Goal: Transaction & Acquisition: Purchase product/service

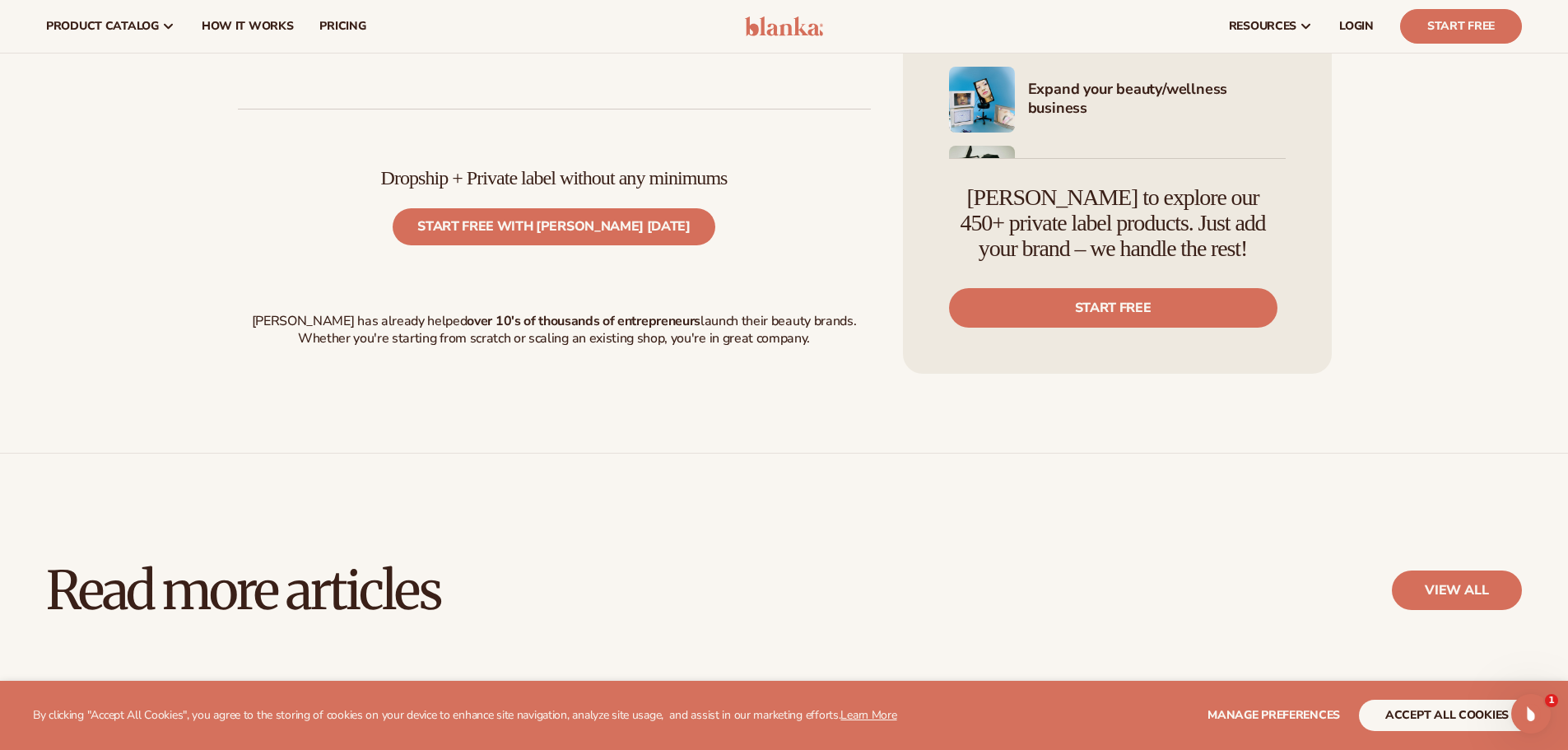
scroll to position [5599, 0]
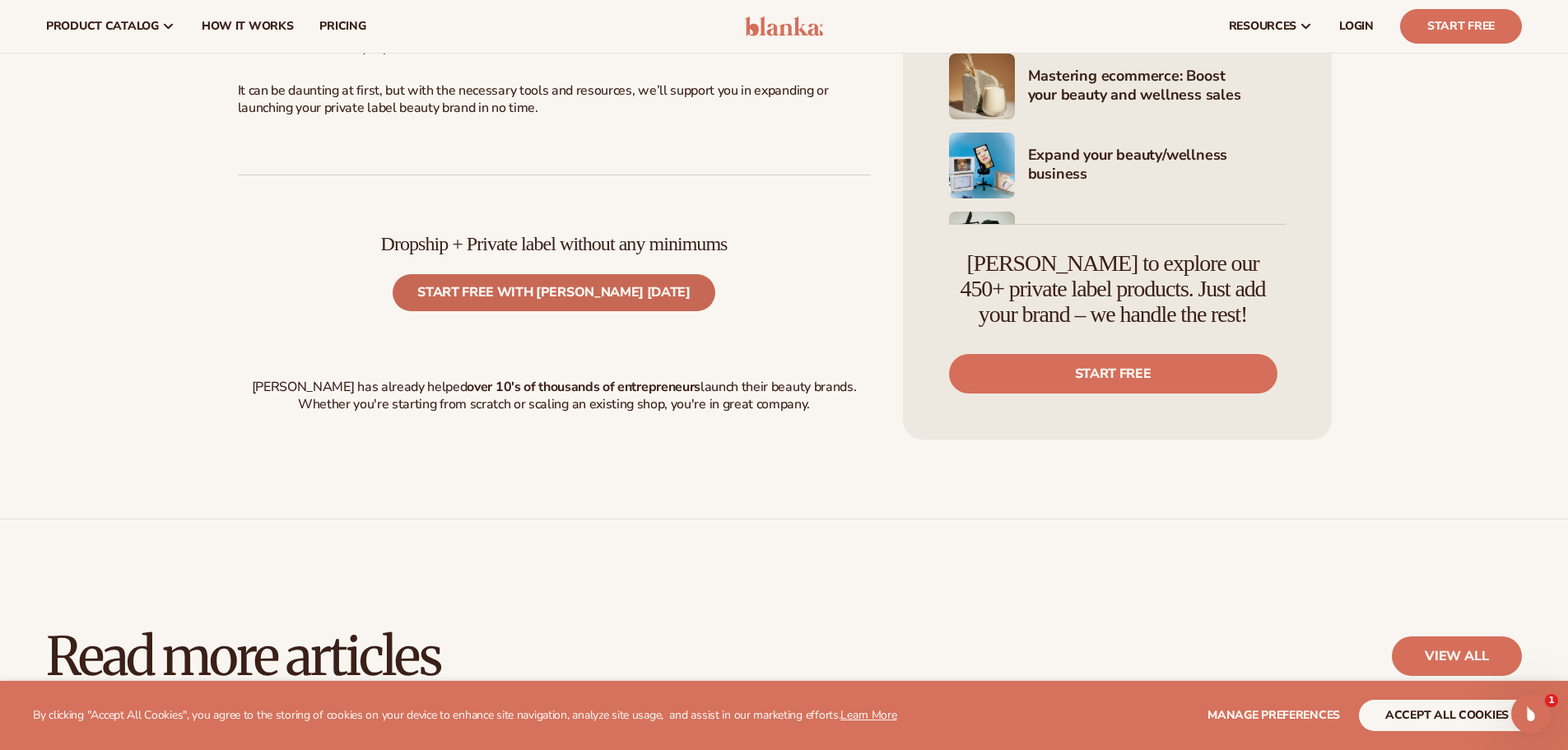
click at [555, 312] on link "Start free with [PERSON_NAME] [DATE]" at bounding box center [553, 293] width 321 height 37
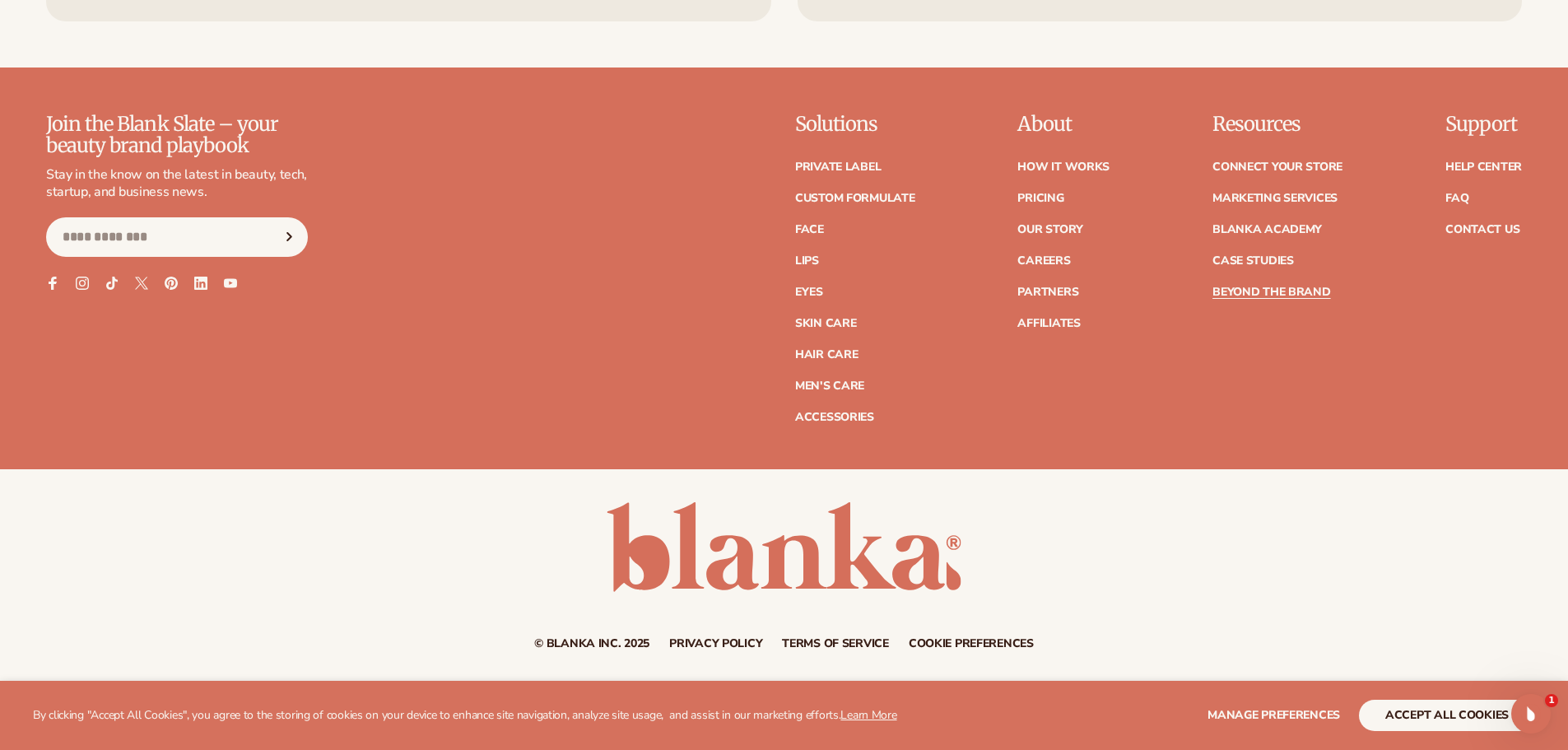
scroll to position [7271, 0]
click at [1418, 716] on button "accept all cookies" at bounding box center [1446, 716] width 176 height 31
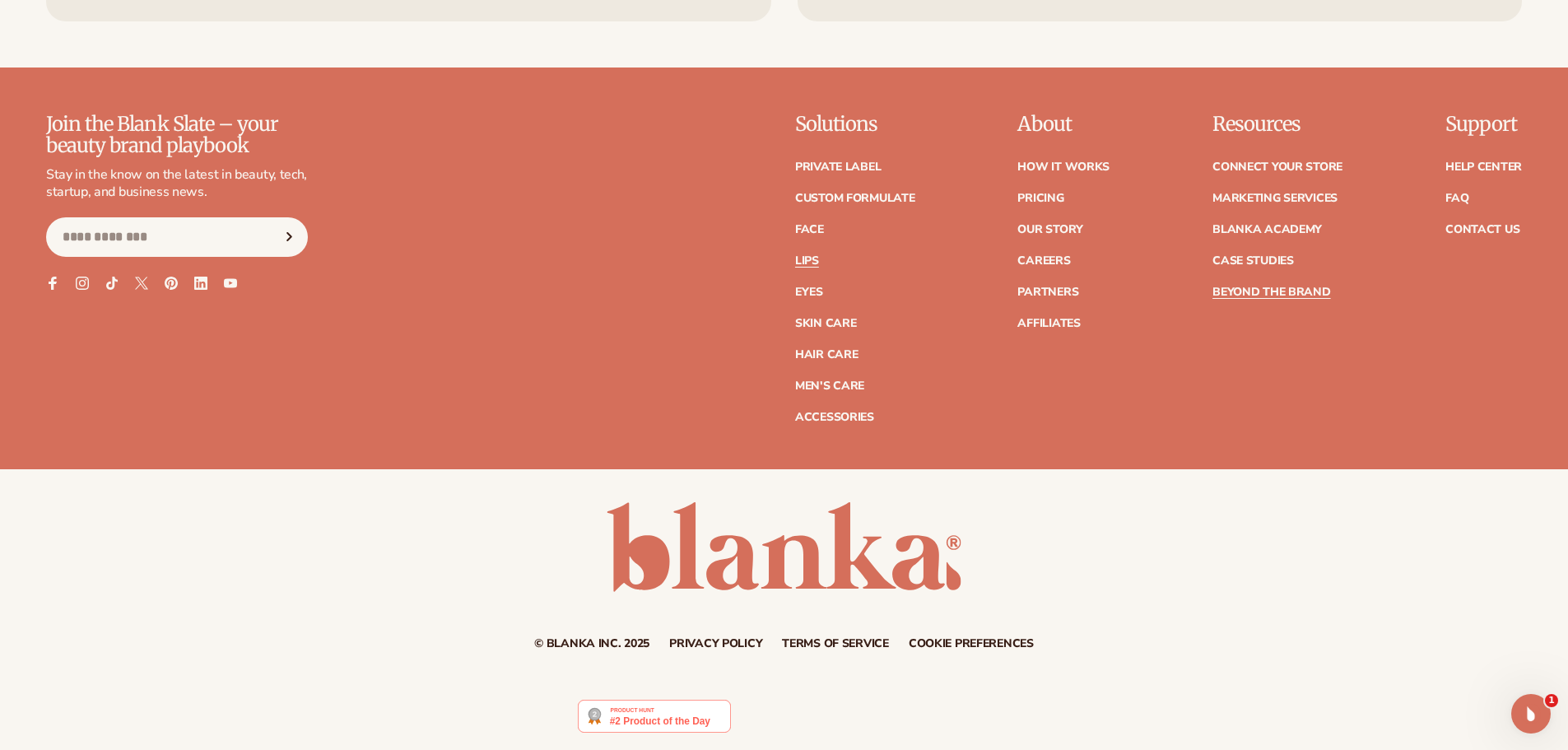
click at [808, 262] on link "Lips" at bounding box center [807, 261] width 24 height 12
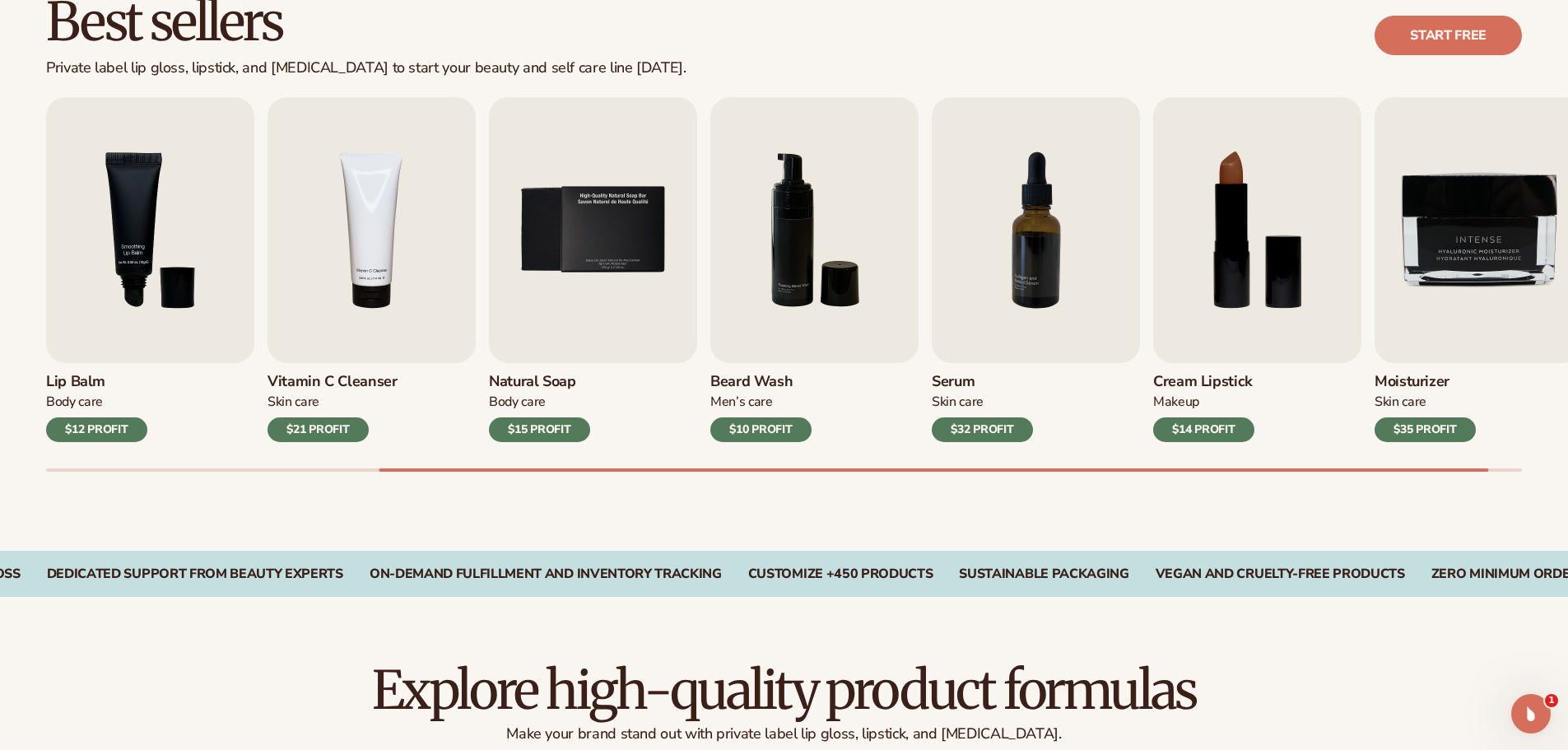
click at [1220, 380] on h3 "Cream Lipstick" at bounding box center [1204, 382] width 101 height 18
click at [1212, 281] on img "8 / 9" at bounding box center [1257, 230] width 208 height 266
click at [1283, 277] on img "8 / 9" at bounding box center [1257, 230] width 208 height 266
click at [1192, 433] on div "$14 PROFIT" at bounding box center [1204, 430] width 101 height 25
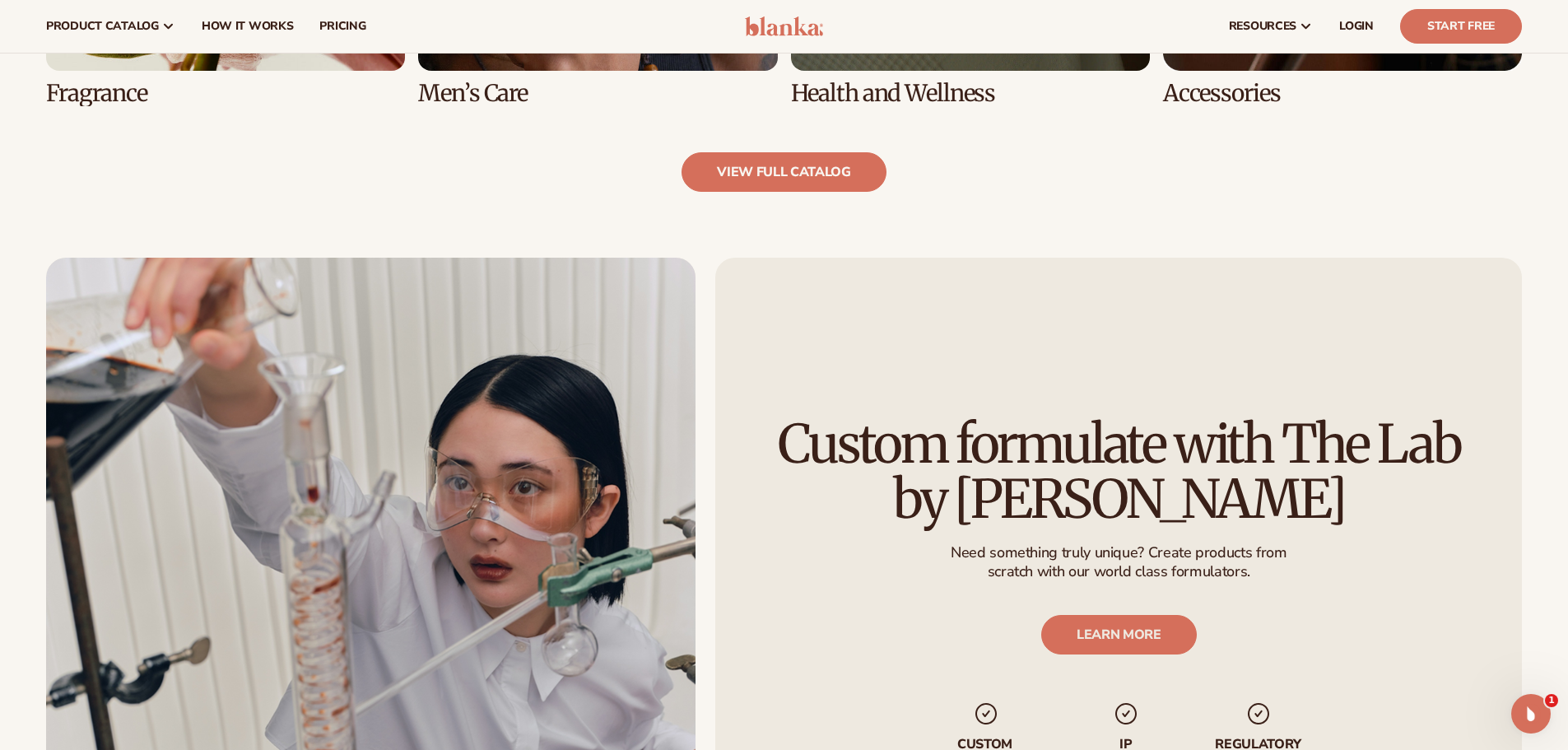
scroll to position [1812, 0]
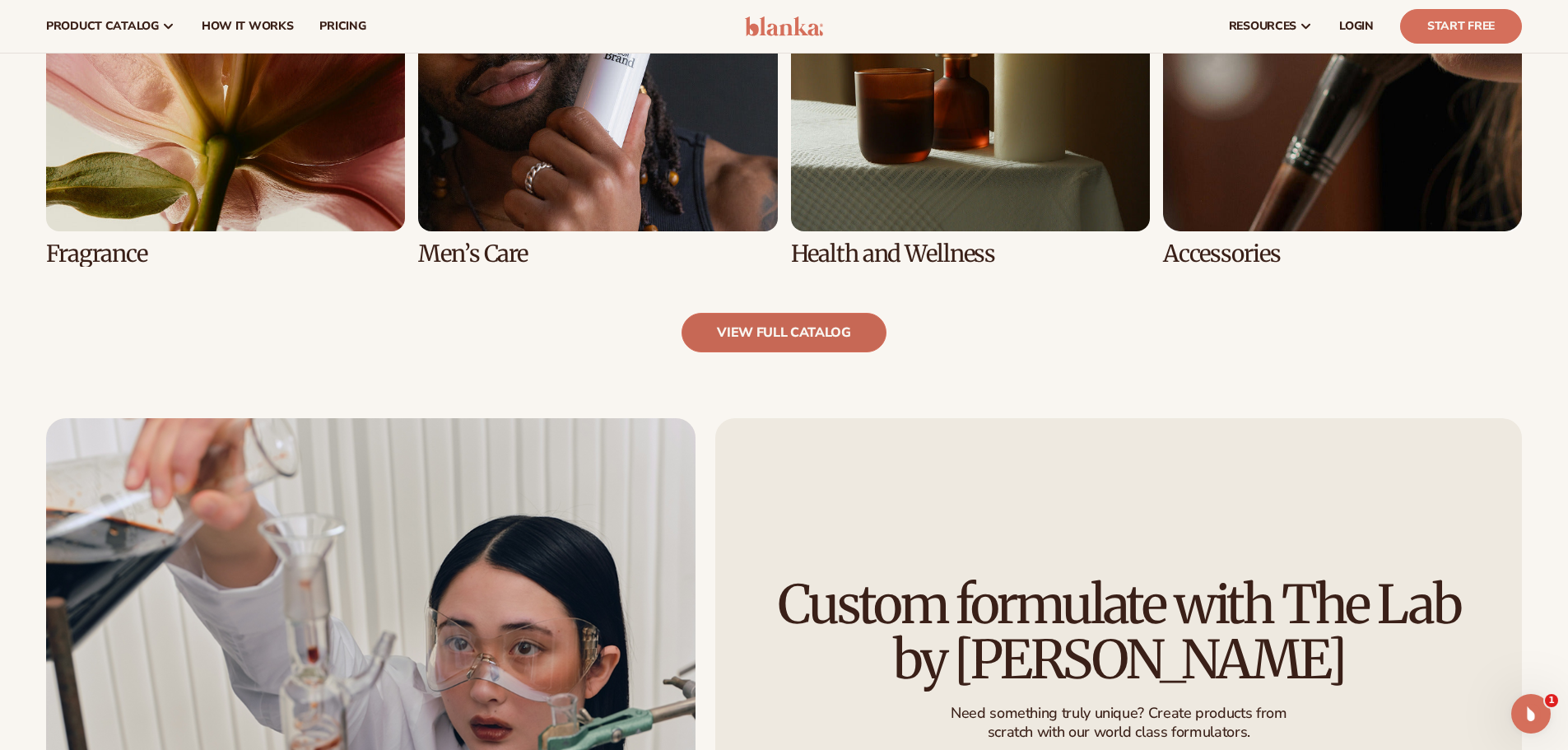
click at [818, 334] on link "view full catalog" at bounding box center [784, 333] width 205 height 40
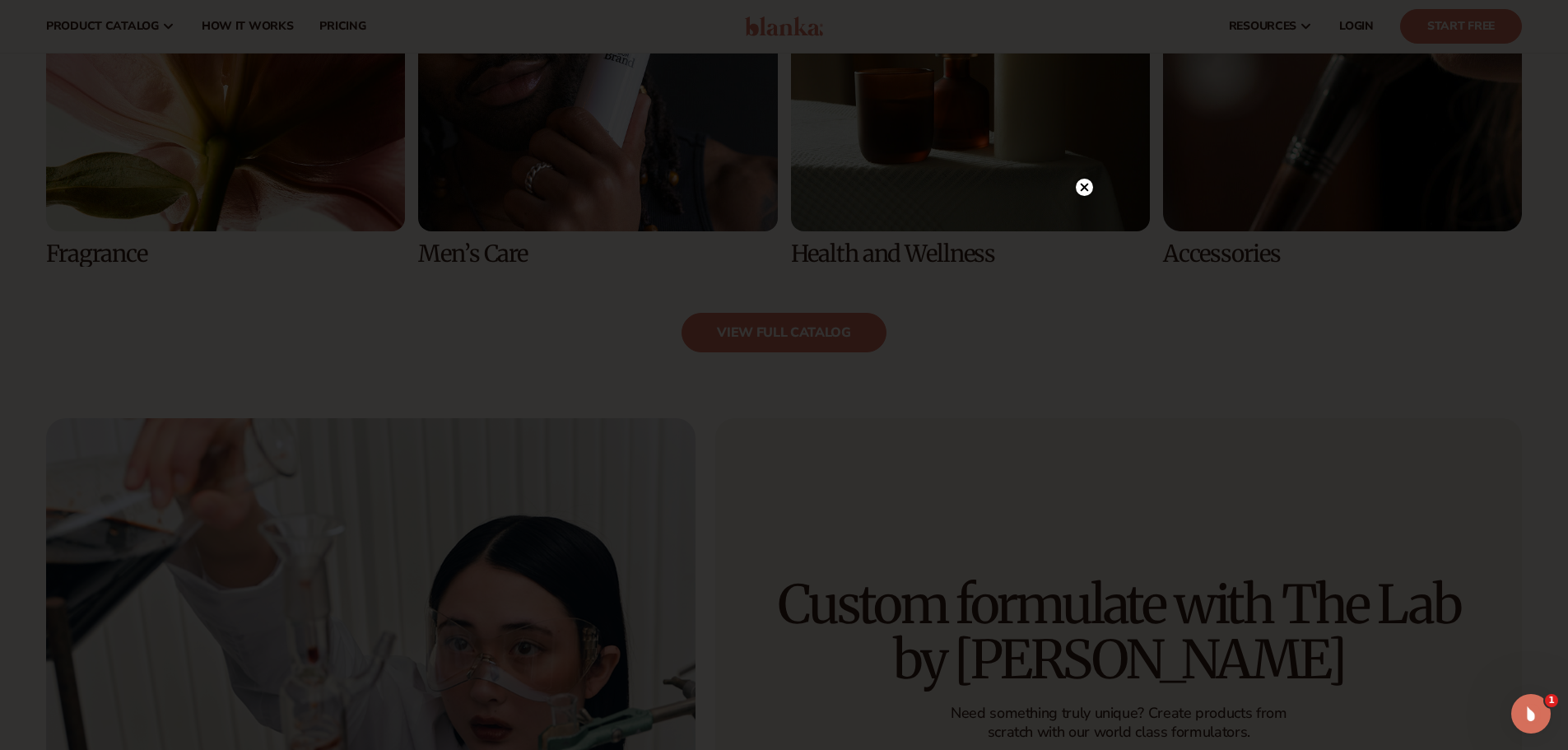
click at [1083, 187] on icon at bounding box center [1084, 188] width 8 height 8
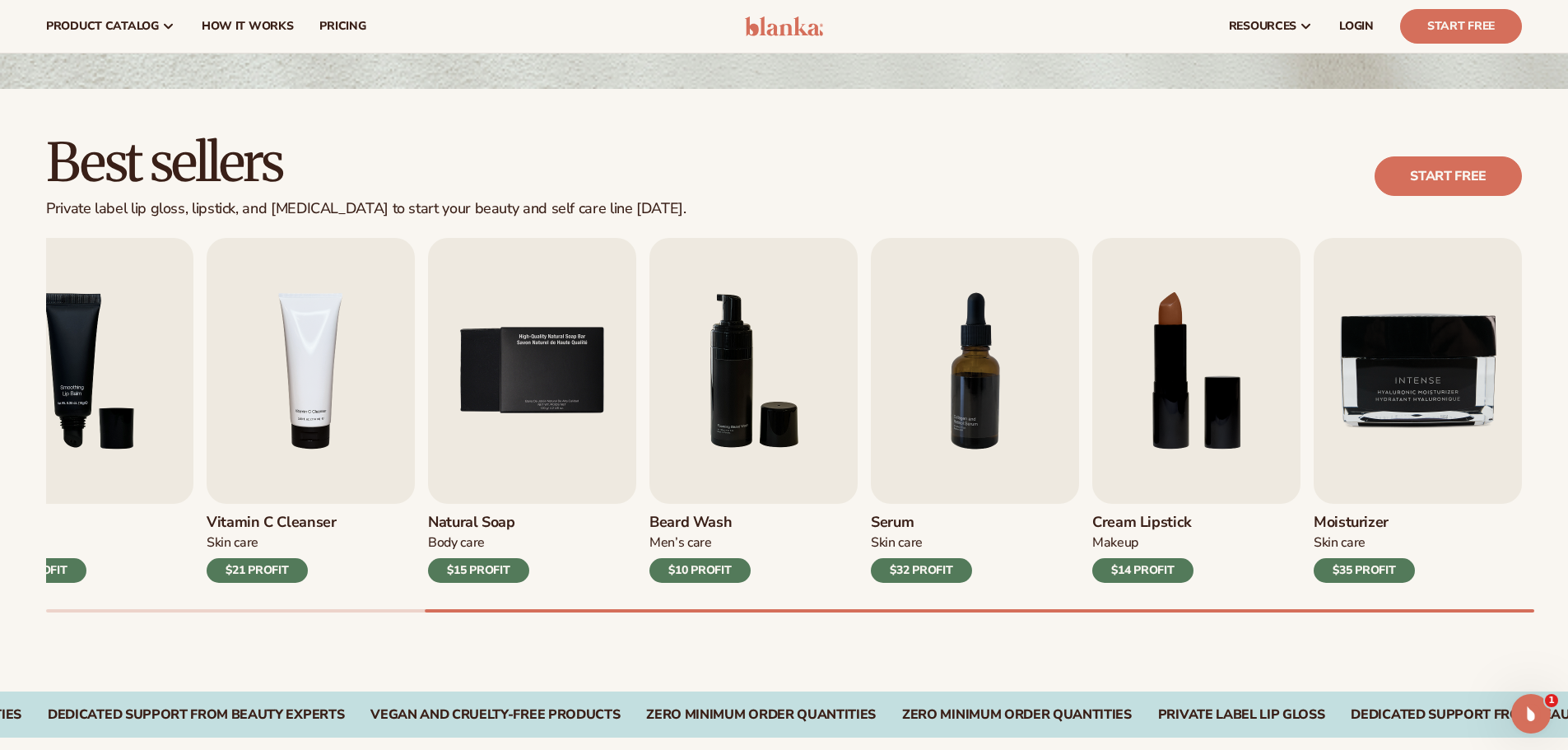
scroll to position [0, 0]
